Goal: Check status: Check status

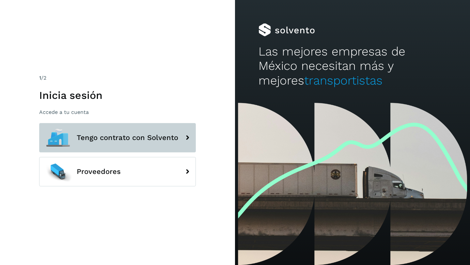
click at [137, 138] on span "Tengo contrato con Solvento" at bounding box center [128, 138] width 102 height 8
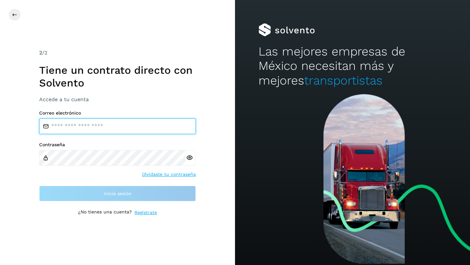
type input "**********"
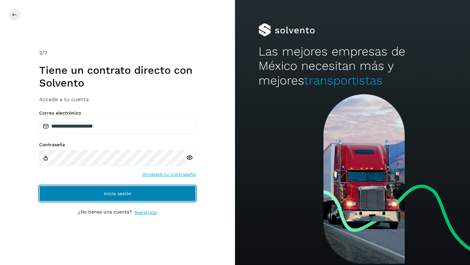
click at [110, 193] on span "Inicia sesión" at bounding box center [118, 193] width 28 height 5
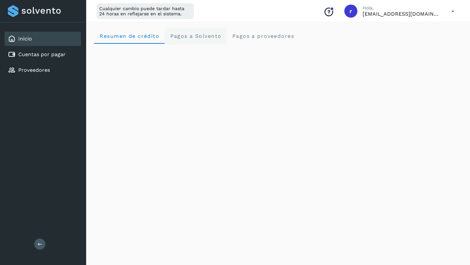
click at [204, 34] on span "Pagos a Solvento" at bounding box center [196, 36] width 52 height 6
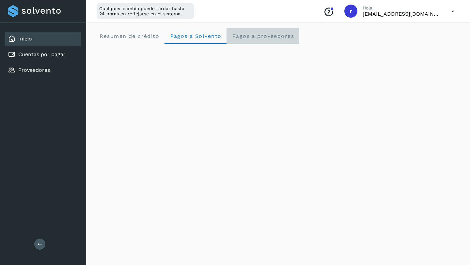
click at [259, 35] on span "Pagos a proveedores" at bounding box center [263, 36] width 62 height 6
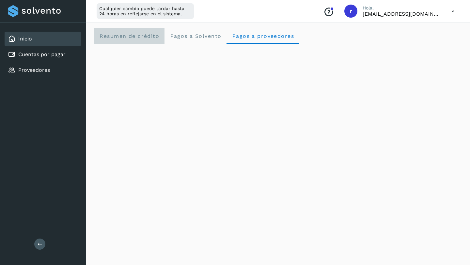
click at [136, 35] on span "Resumen de crédito" at bounding box center [129, 36] width 60 height 6
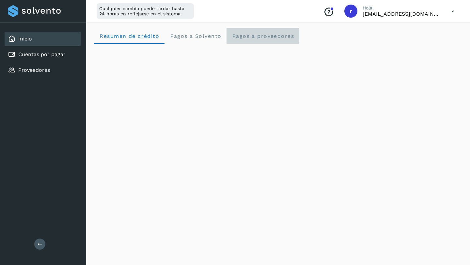
click at [268, 35] on span "Pagos a proveedores" at bounding box center [263, 36] width 62 height 6
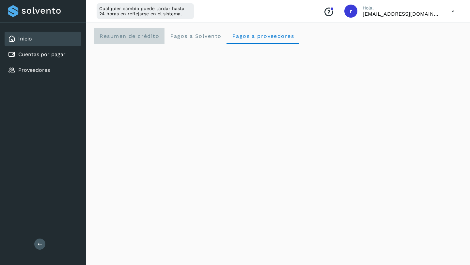
click at [122, 34] on span "Resumen de crédito" at bounding box center [129, 36] width 60 height 6
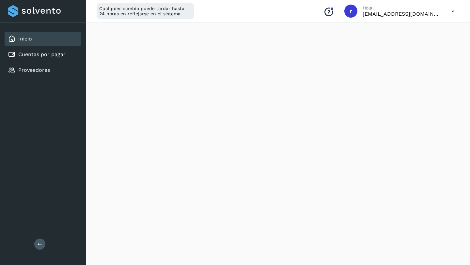
scroll to position [172, 0]
